Goal: Task Accomplishment & Management: Use online tool/utility

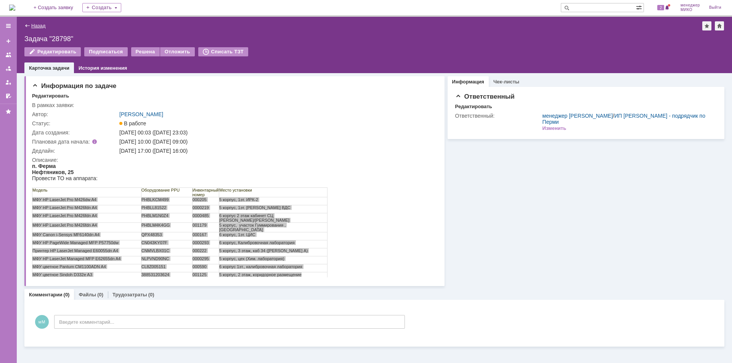
click at [31, 23] on link "Назад" at bounding box center [38, 26] width 14 height 6
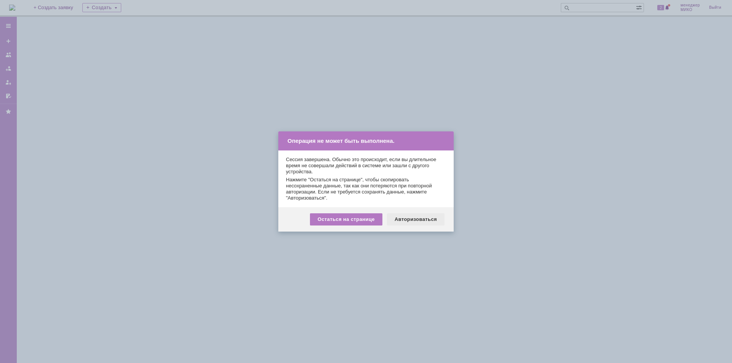
click at [424, 218] on div "Авторизоваться" at bounding box center [416, 219] width 58 height 12
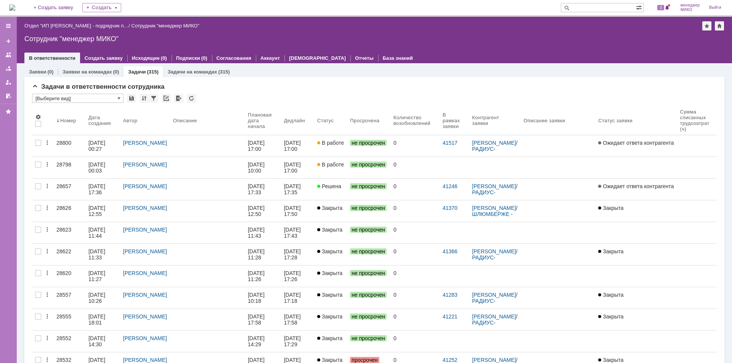
drag, startPoint x: 55, startPoint y: 141, endPoint x: 59, endPoint y: 138, distance: 5.1
click at [55, 141] on link "28800" at bounding box center [69, 145] width 32 height 21
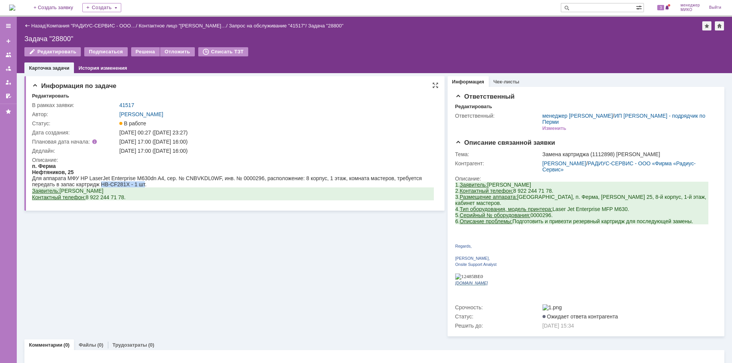
drag, startPoint x: 102, startPoint y: 183, endPoint x: 146, endPoint y: 183, distance: 43.5
click at [146, 183] on div "Для аппарата МФУ HP LaserJet Enterprise M630dn A4, сер. № CNBVKDL0WF, инв. № 00…" at bounding box center [233, 181] width 402 height 12
copy div "HB-CF281X - 1 шт"
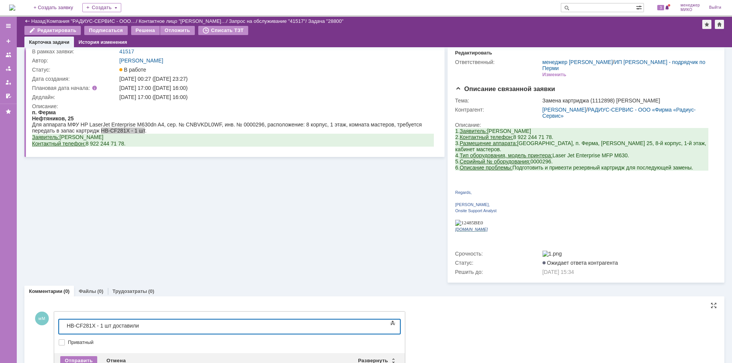
scroll to position [42, 0]
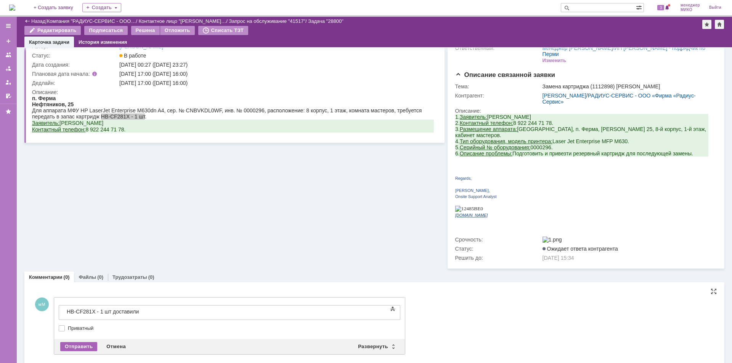
click at [88, 342] on div "Отправить" at bounding box center [78, 346] width 37 height 9
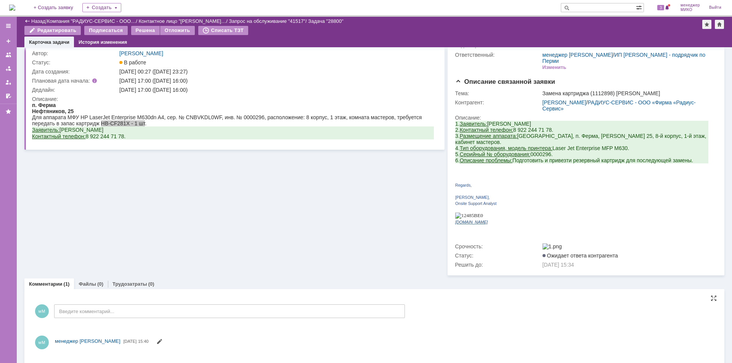
scroll to position [0, 0]
click at [84, 281] on link "Файлы" at bounding box center [88, 284] width 18 height 6
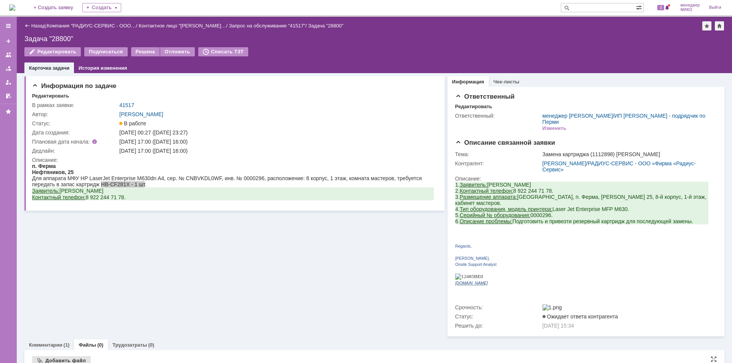
click at [70, 356] on div "Добавить файл" at bounding box center [61, 360] width 59 height 9
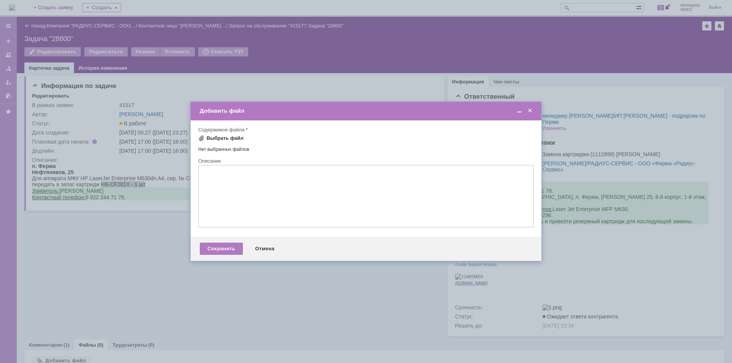
click at [223, 136] on div "Выбрать файл" at bounding box center [225, 138] width 37 height 6
click at [232, 247] on div "Сохранить" at bounding box center [221, 250] width 43 height 12
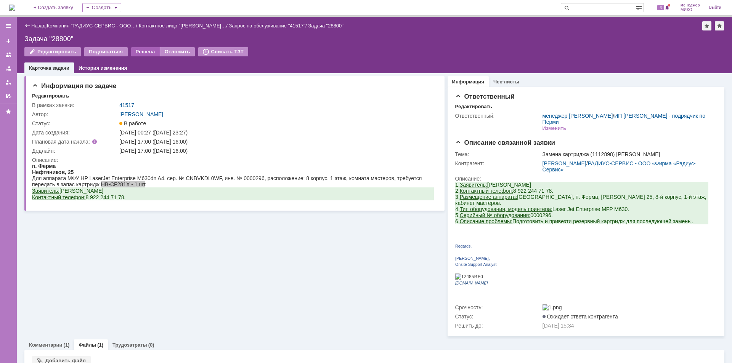
click at [137, 53] on div "Решена" at bounding box center [145, 51] width 29 height 9
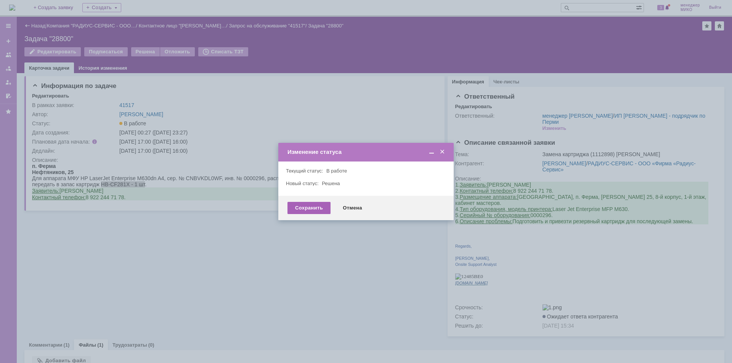
click at [314, 211] on div "Сохранить" at bounding box center [308, 208] width 43 height 12
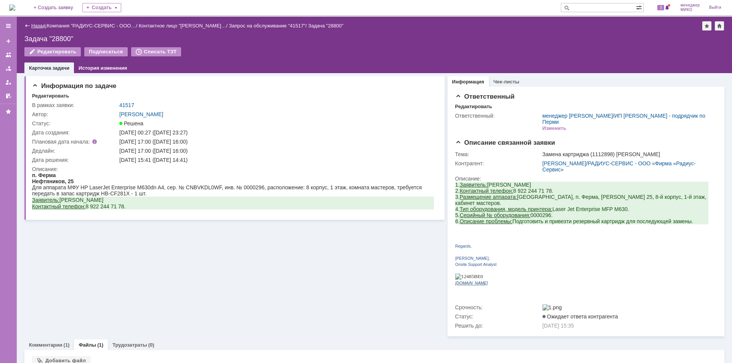
click at [38, 26] on link "Назад" at bounding box center [38, 26] width 14 height 6
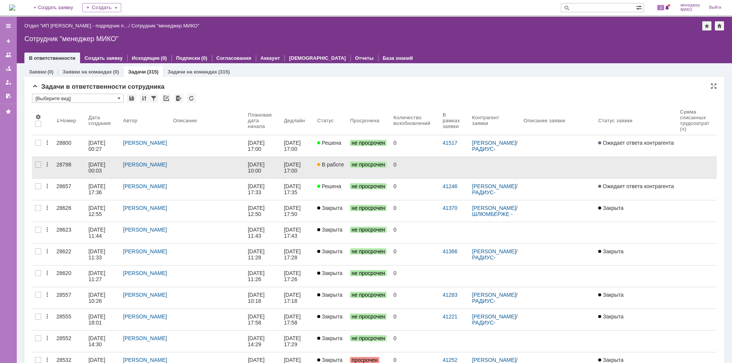
click at [63, 164] on div "28798" at bounding box center [69, 165] width 26 height 6
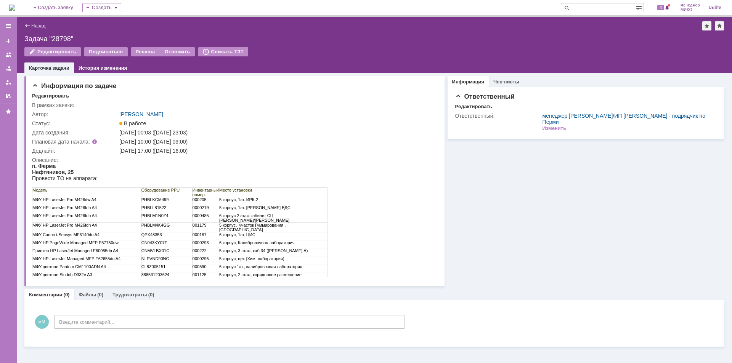
click at [94, 295] on link "Файлы" at bounding box center [88, 295] width 18 height 6
click at [55, 311] on div "Добавить файл" at bounding box center [61, 310] width 59 height 9
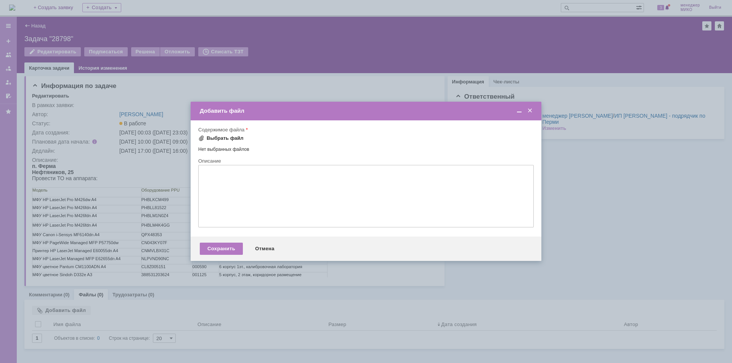
click at [229, 137] on div "Выбрать файл" at bounding box center [225, 138] width 37 height 6
click at [223, 252] on div "Сохранить" at bounding box center [221, 250] width 43 height 12
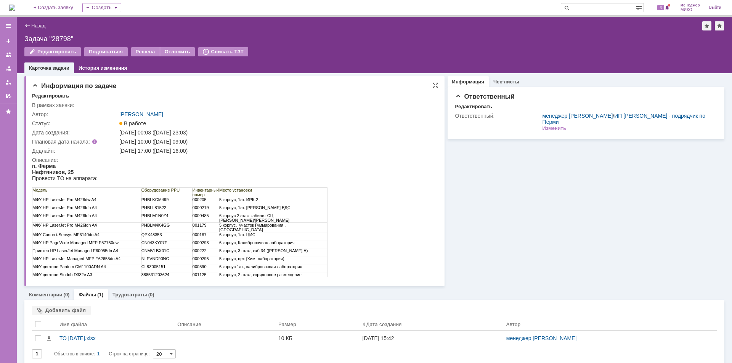
scroll to position [5, 0]
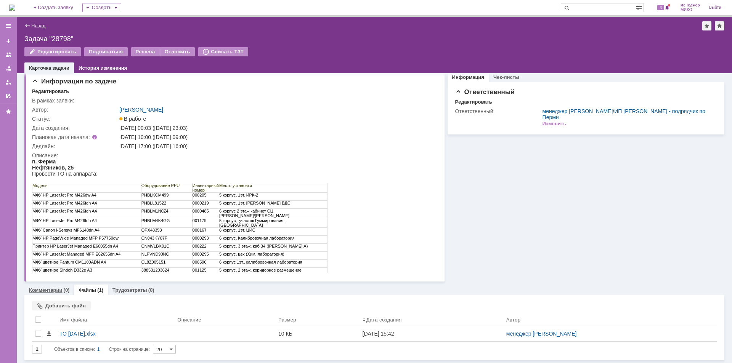
click at [47, 287] on link "Комментарии" at bounding box center [46, 290] width 34 height 6
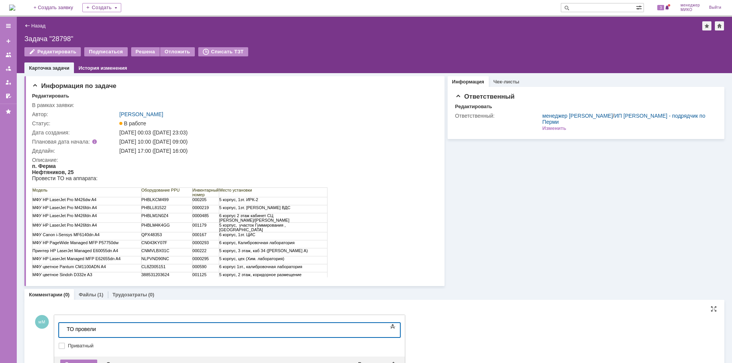
scroll to position [27, 0]
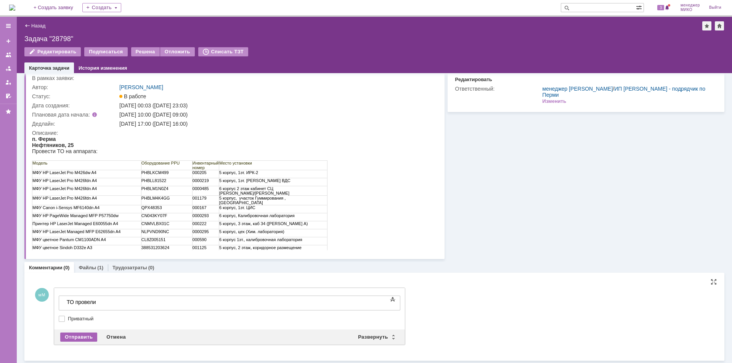
click at [82, 336] on div "Отправить" at bounding box center [78, 337] width 37 height 9
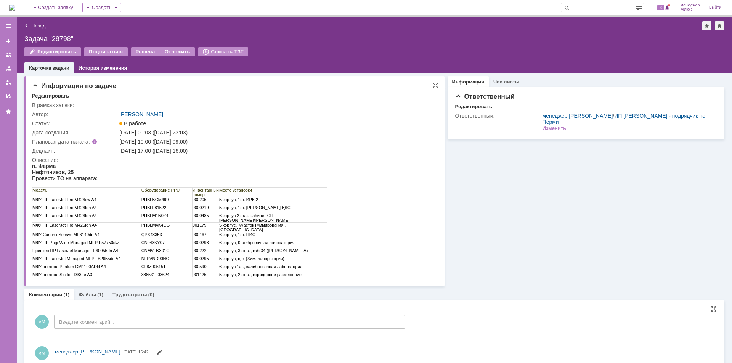
scroll to position [0, 0]
click at [137, 53] on div "Решена" at bounding box center [145, 51] width 29 height 9
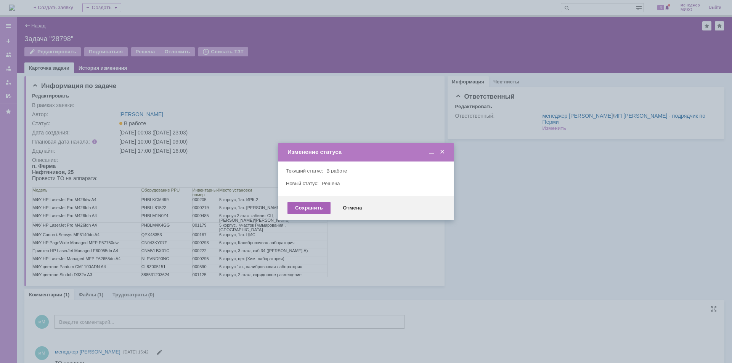
click at [310, 213] on div "Сохранить" at bounding box center [308, 208] width 43 height 12
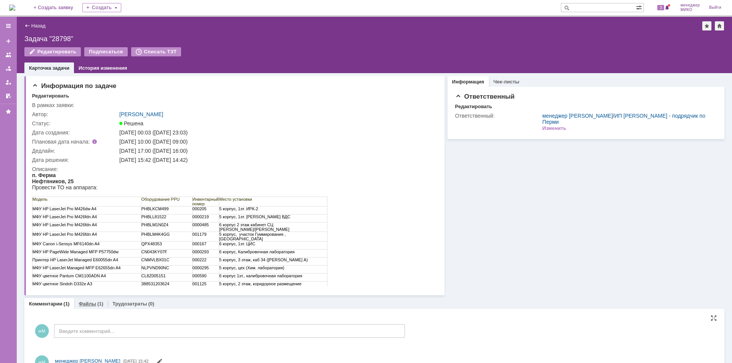
click at [89, 305] on link "Файлы" at bounding box center [88, 304] width 18 height 6
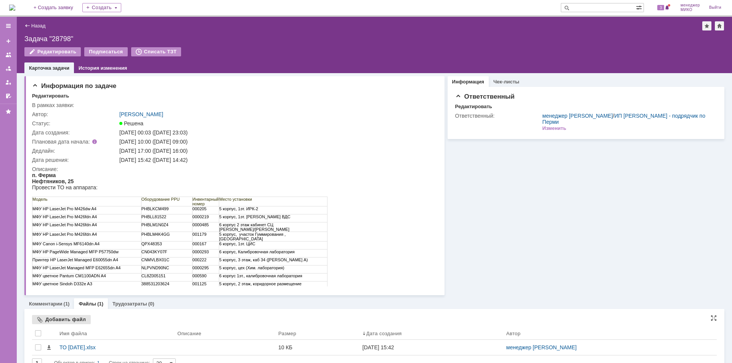
click at [61, 321] on div "Добавить файл" at bounding box center [61, 319] width 59 height 9
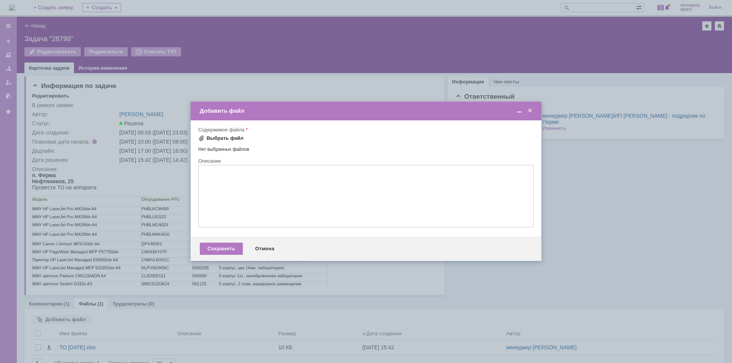
click at [227, 140] on div "Выбрать файл" at bounding box center [225, 138] width 37 height 6
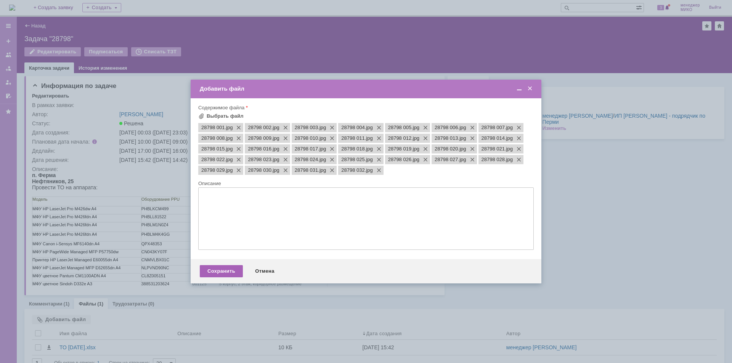
click at [218, 271] on div "Сохранить" at bounding box center [221, 271] width 43 height 12
